Goal: Task Accomplishment & Management: Manage account settings

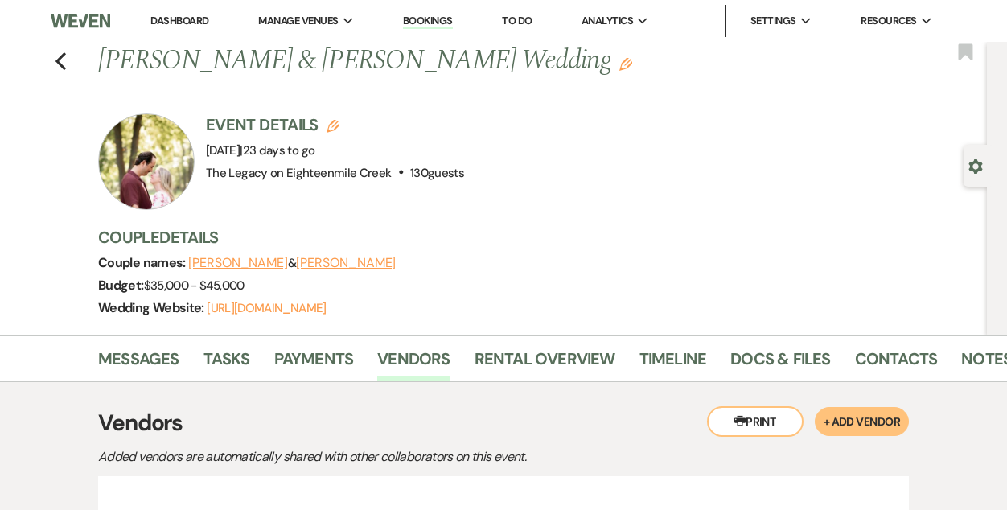
click at [176, 14] on link "Dashboard" at bounding box center [179, 21] width 58 height 14
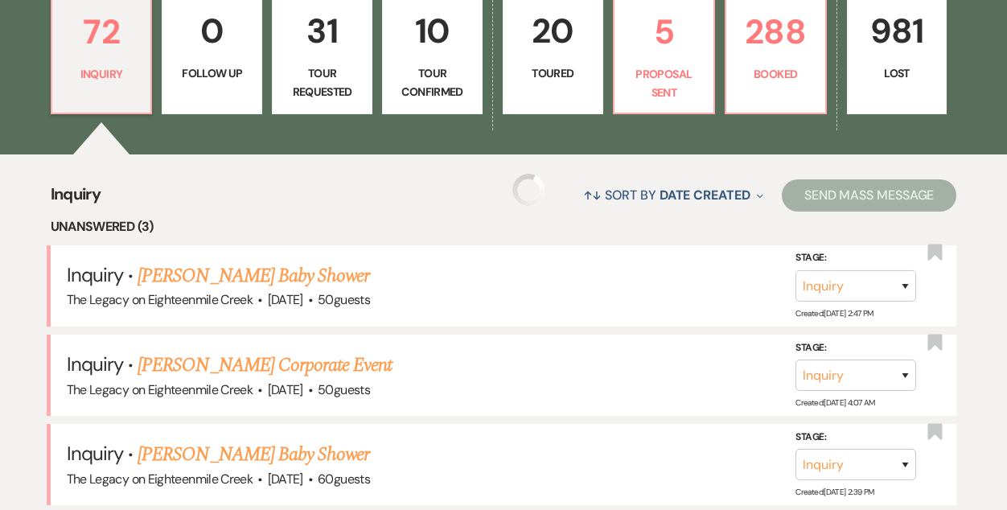
scroll to position [492, 0]
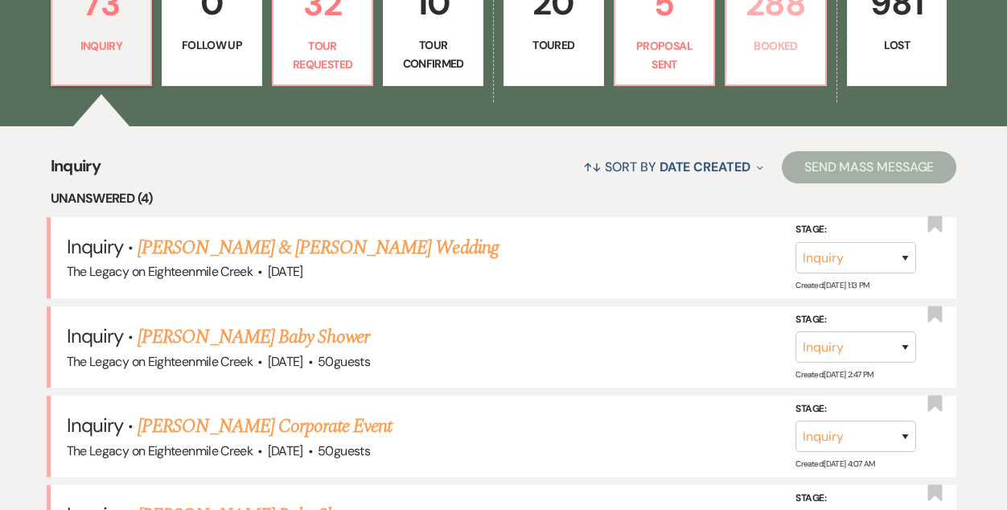
click at [796, 46] on p "Booked" at bounding box center [776, 46] width 80 height 18
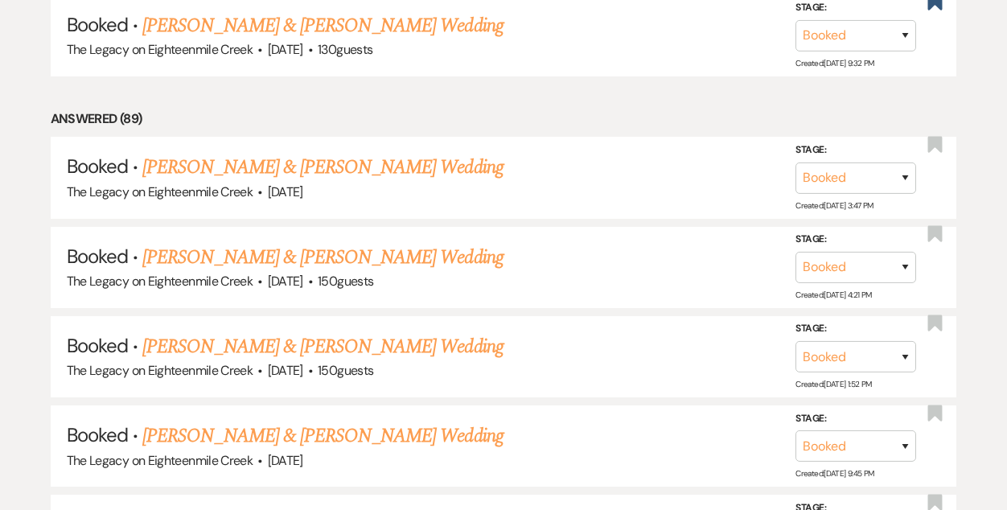
scroll to position [1846, 0]
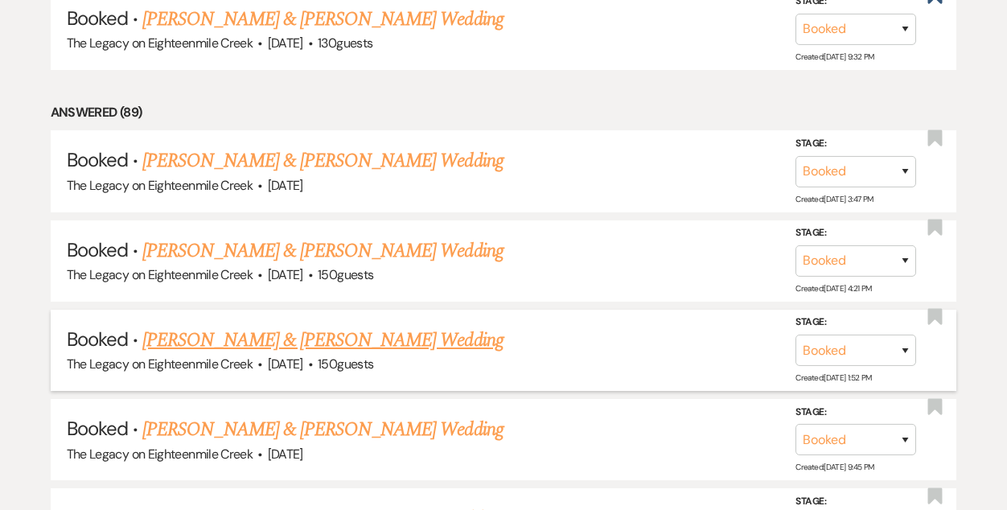
click at [422, 326] on link "[PERSON_NAME] & [PERSON_NAME] Wedding" at bounding box center [322, 340] width 360 height 29
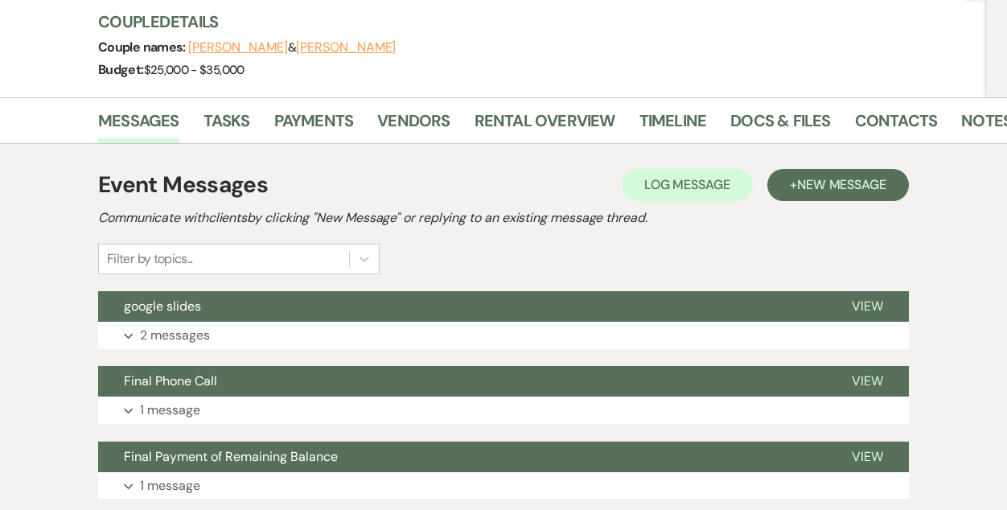
scroll to position [191, 0]
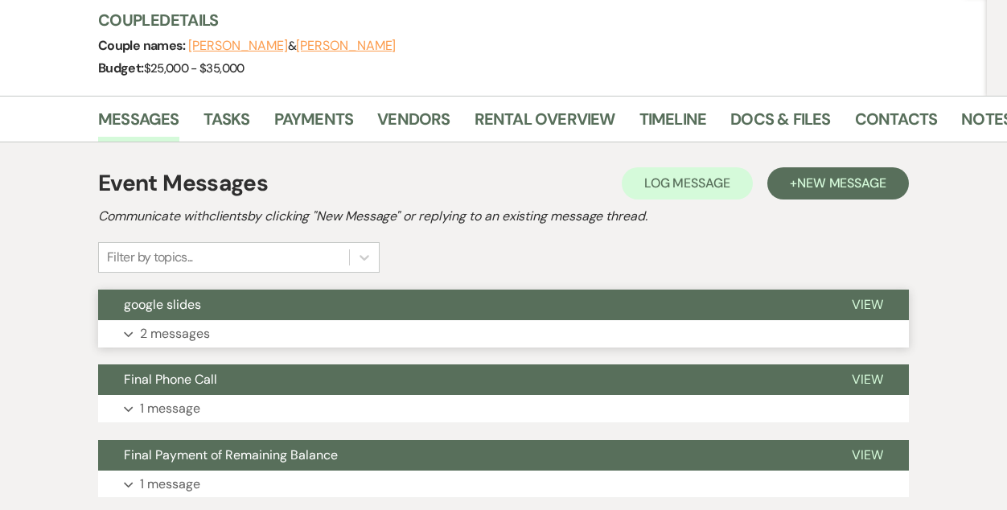
click at [447, 314] on button "google slides" at bounding box center [462, 304] width 728 height 31
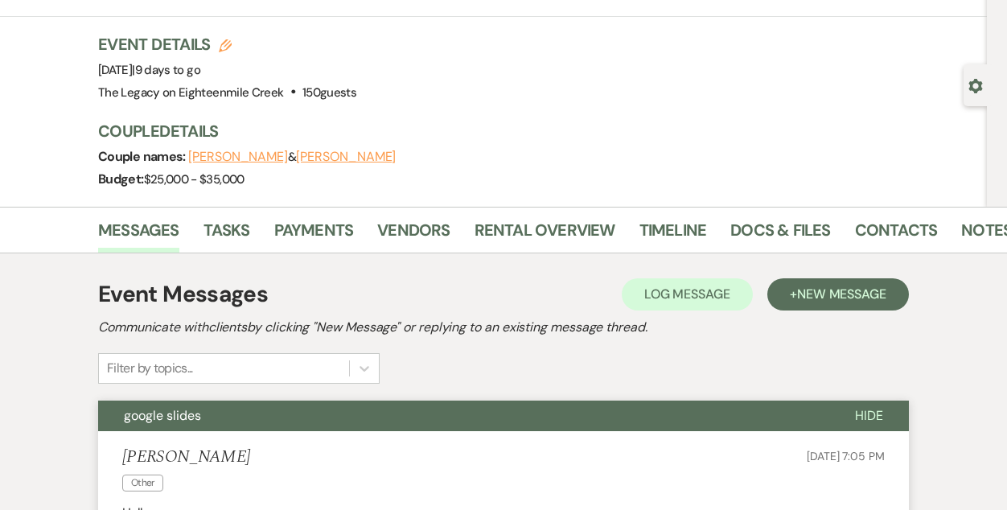
scroll to position [64, 0]
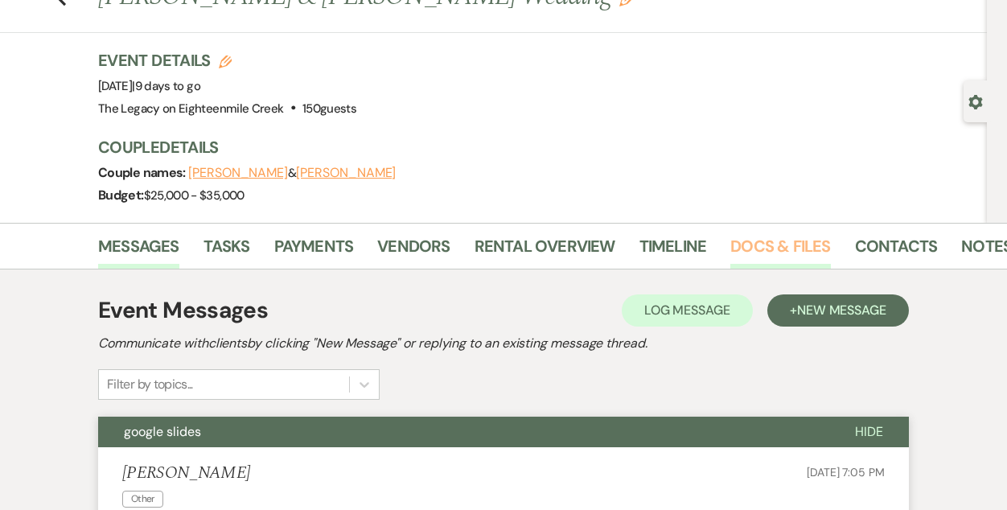
click at [748, 244] on link "Docs & Files" at bounding box center [780, 250] width 100 height 35
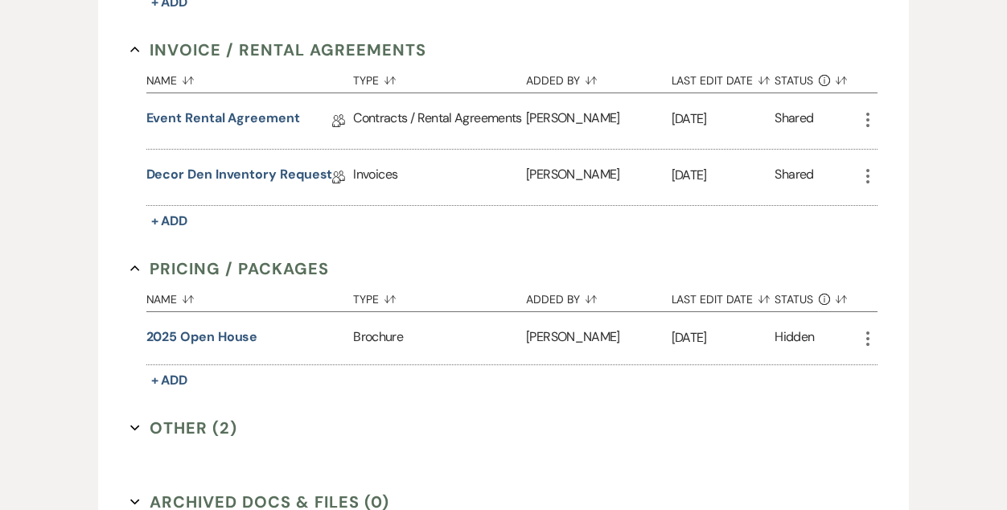
scroll to position [648, 0]
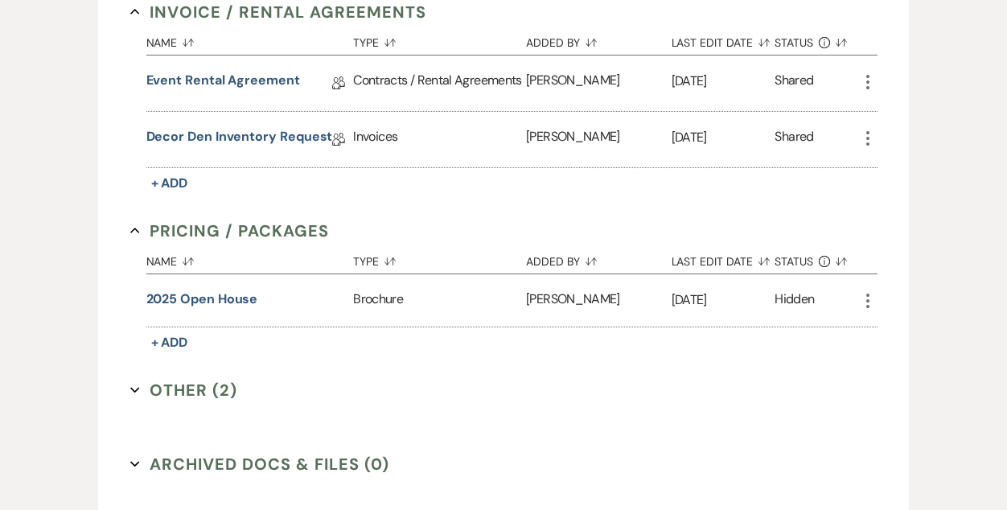
click at [174, 384] on button "Other (2) Expand" at bounding box center [184, 390] width 108 height 24
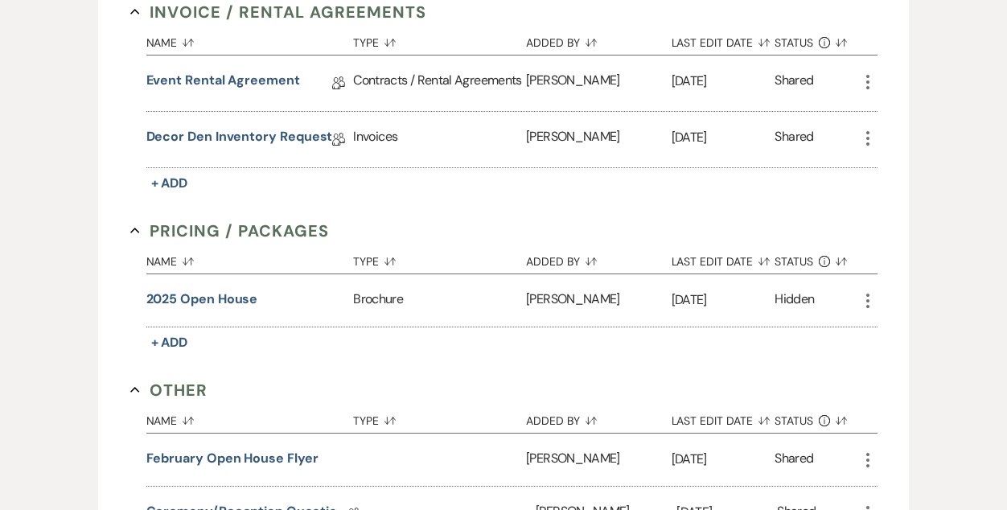
scroll to position [795, 0]
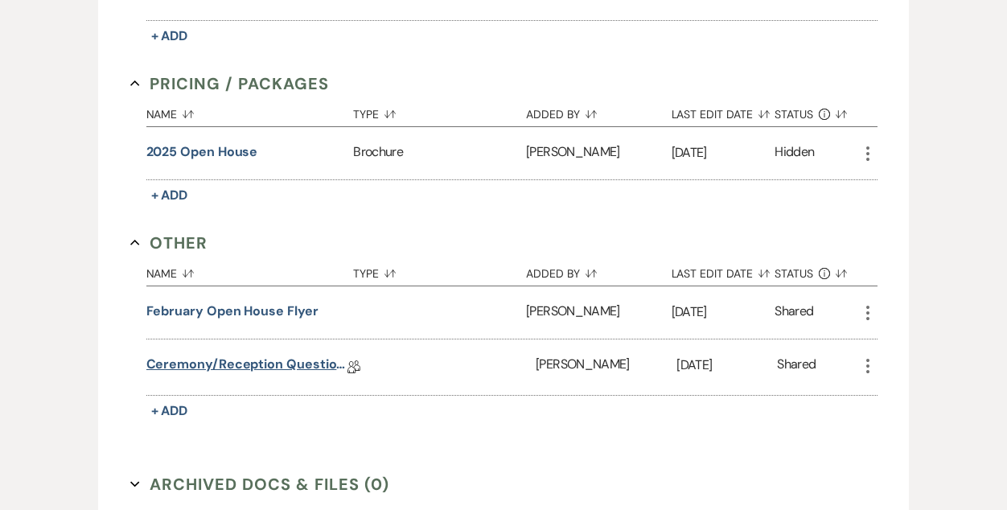
click at [289, 367] on link "Ceremony/Reception Questionnaire" at bounding box center [246, 367] width 201 height 25
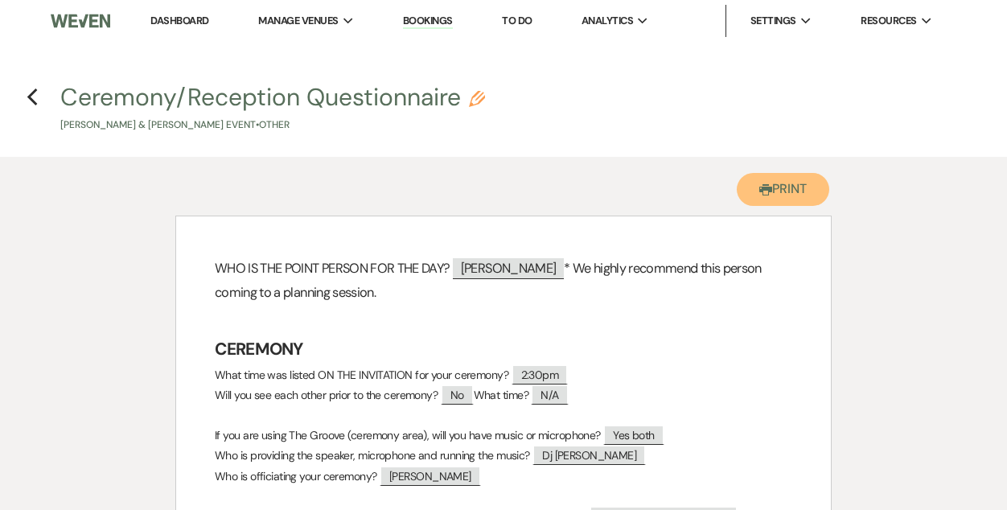
click at [773, 185] on button "Printer Print" at bounding box center [782, 189] width 92 height 33
